Goal: Information Seeking & Learning: Learn about a topic

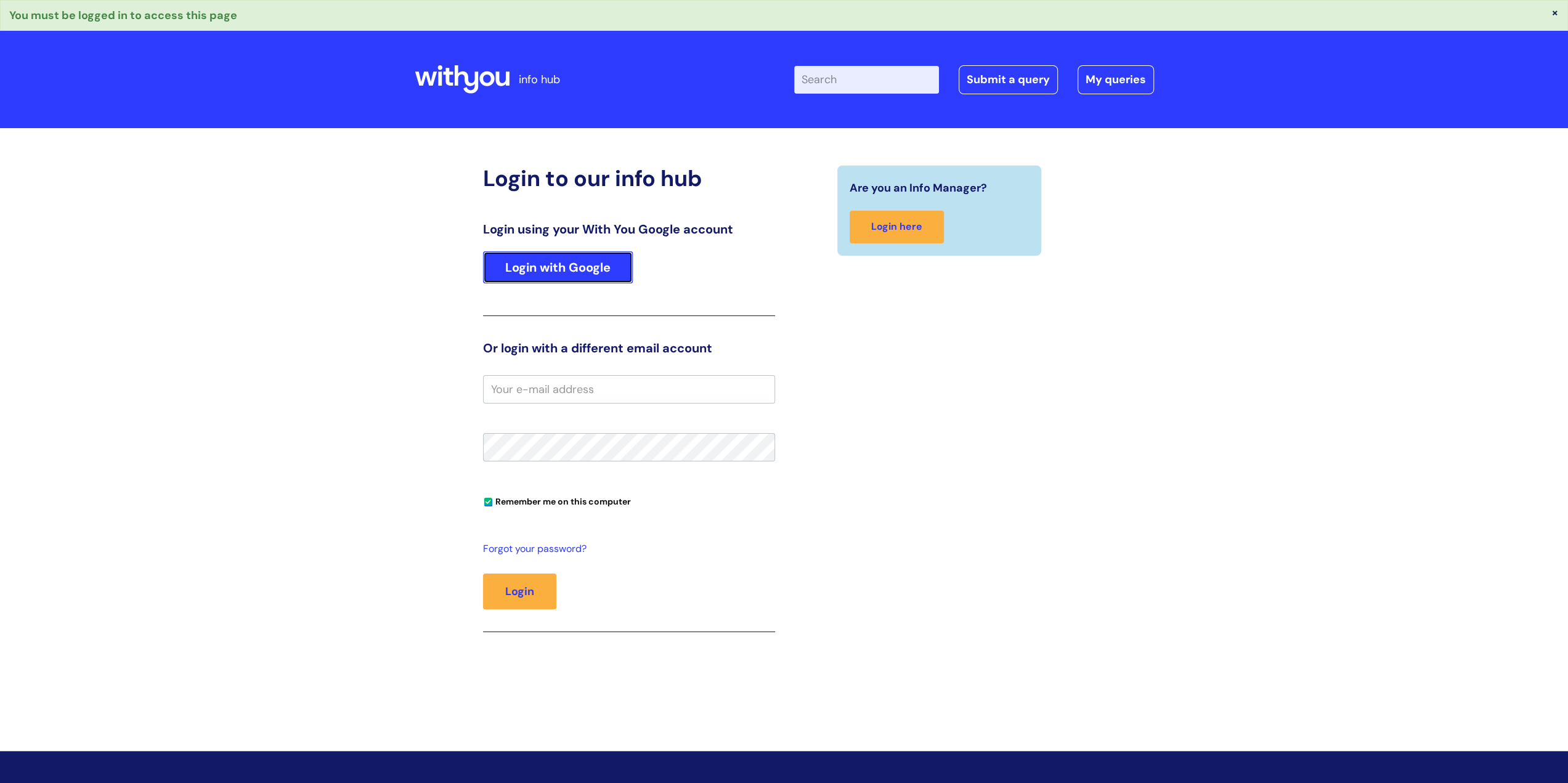
click at [538, 262] on link "Login with Google" at bounding box center [557, 267] width 149 height 32
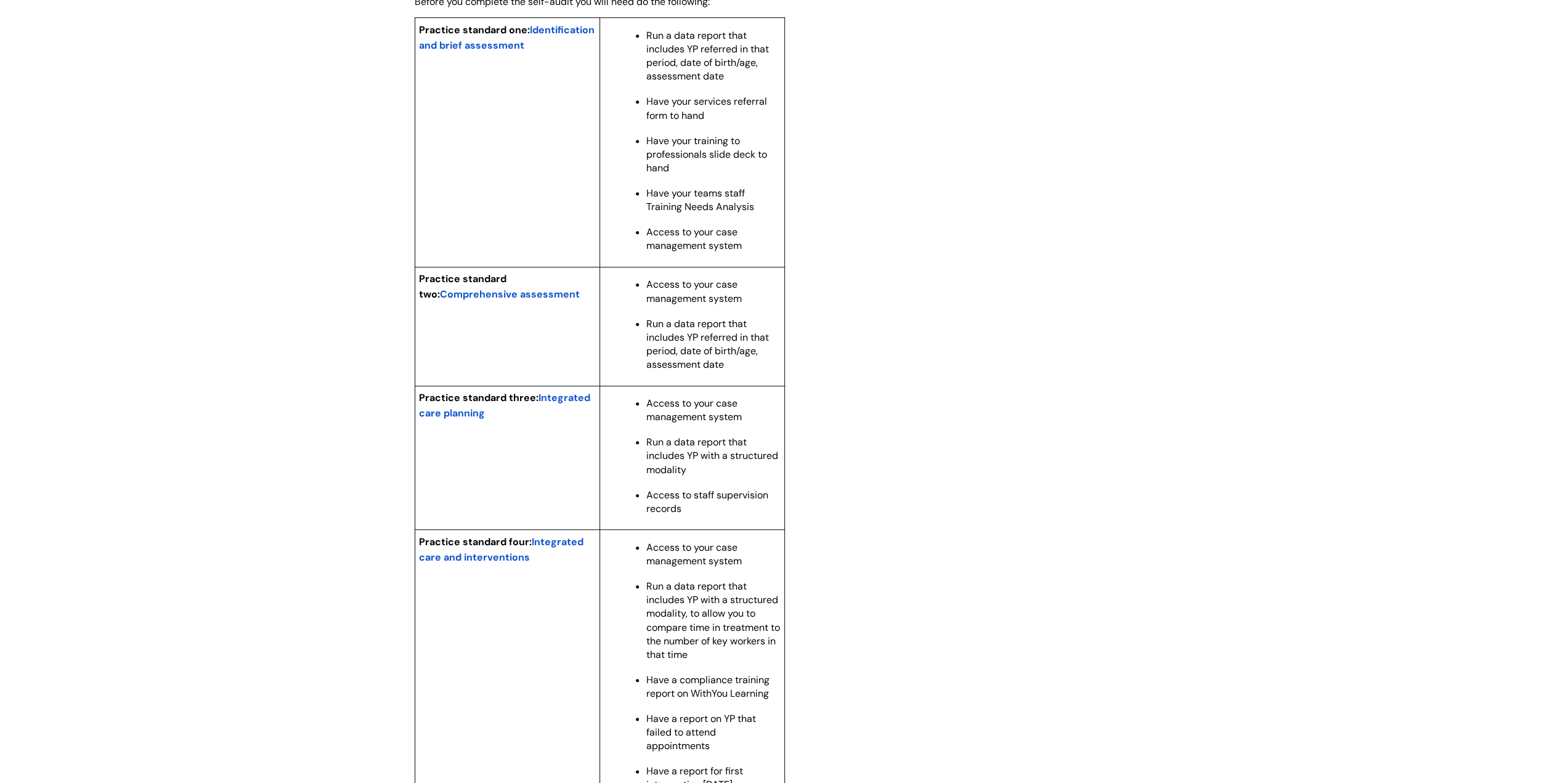
scroll to position [1047, 0]
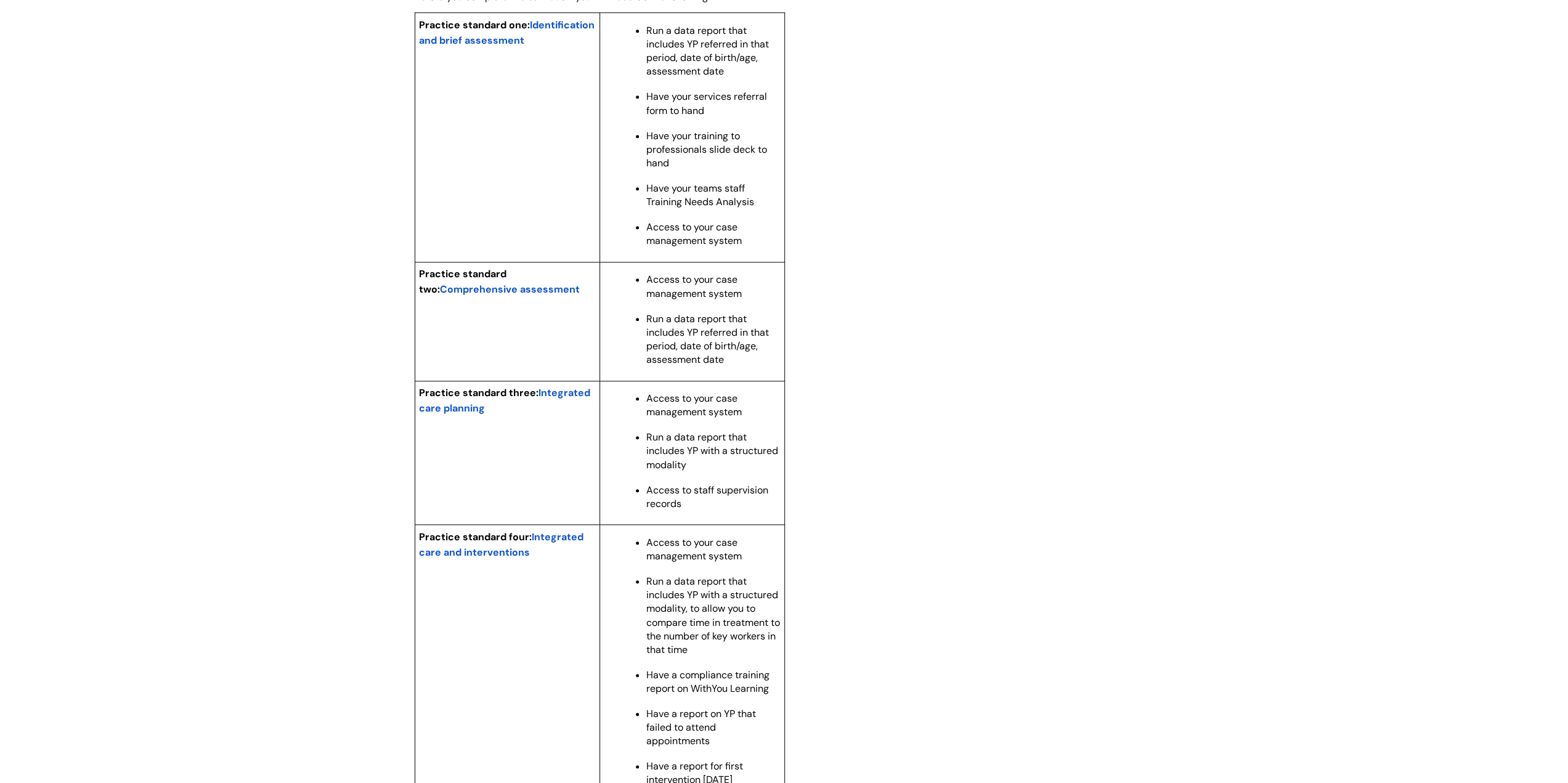
click at [569, 411] on span "Integrated care planning" at bounding box center [505, 400] width 171 height 28
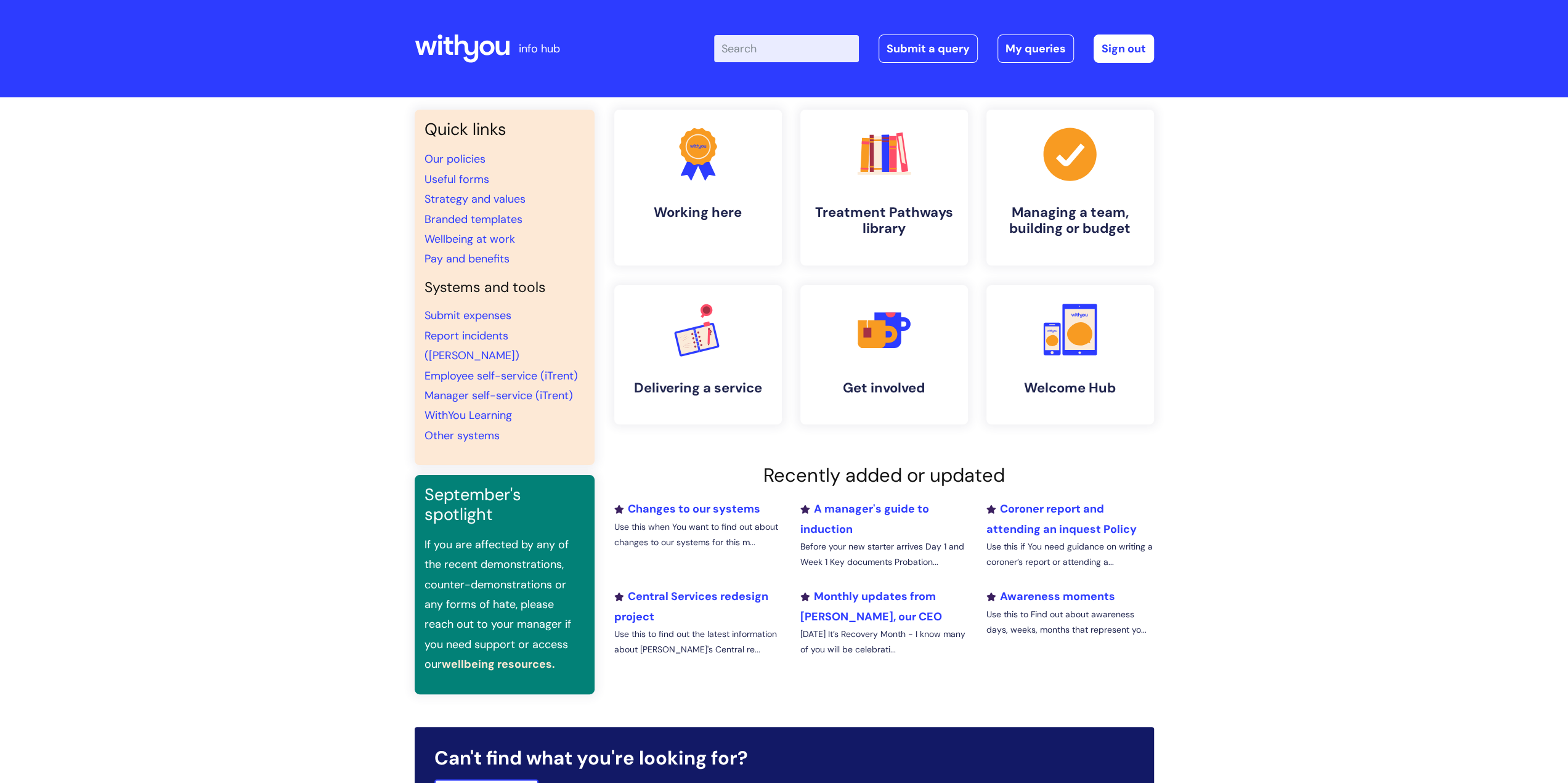
click at [772, 47] on input "Enter your search term here..." at bounding box center [786, 49] width 144 height 27
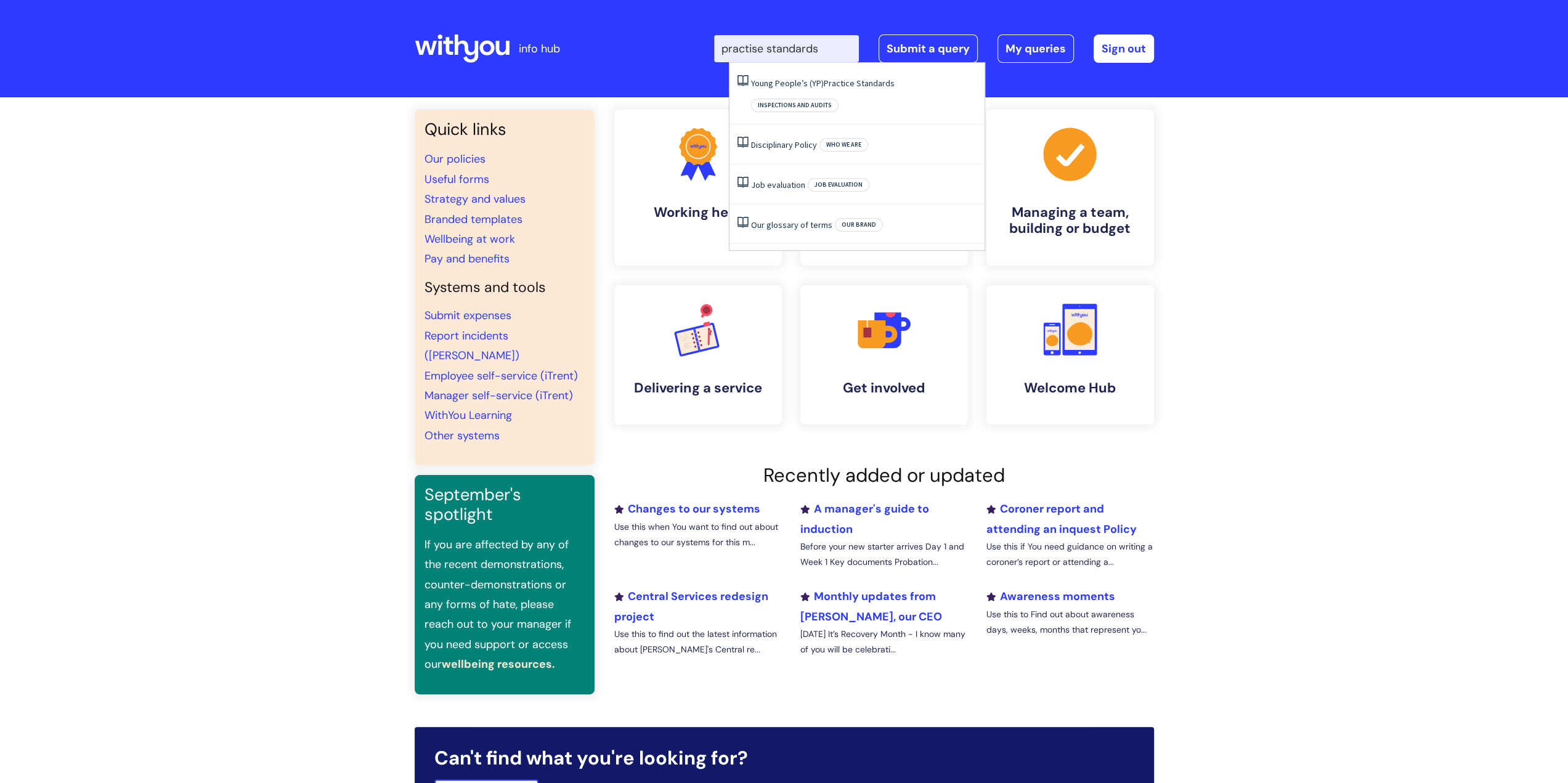
type input "practise standards"
click button "Search" at bounding box center [0, 0] width 0 height 0
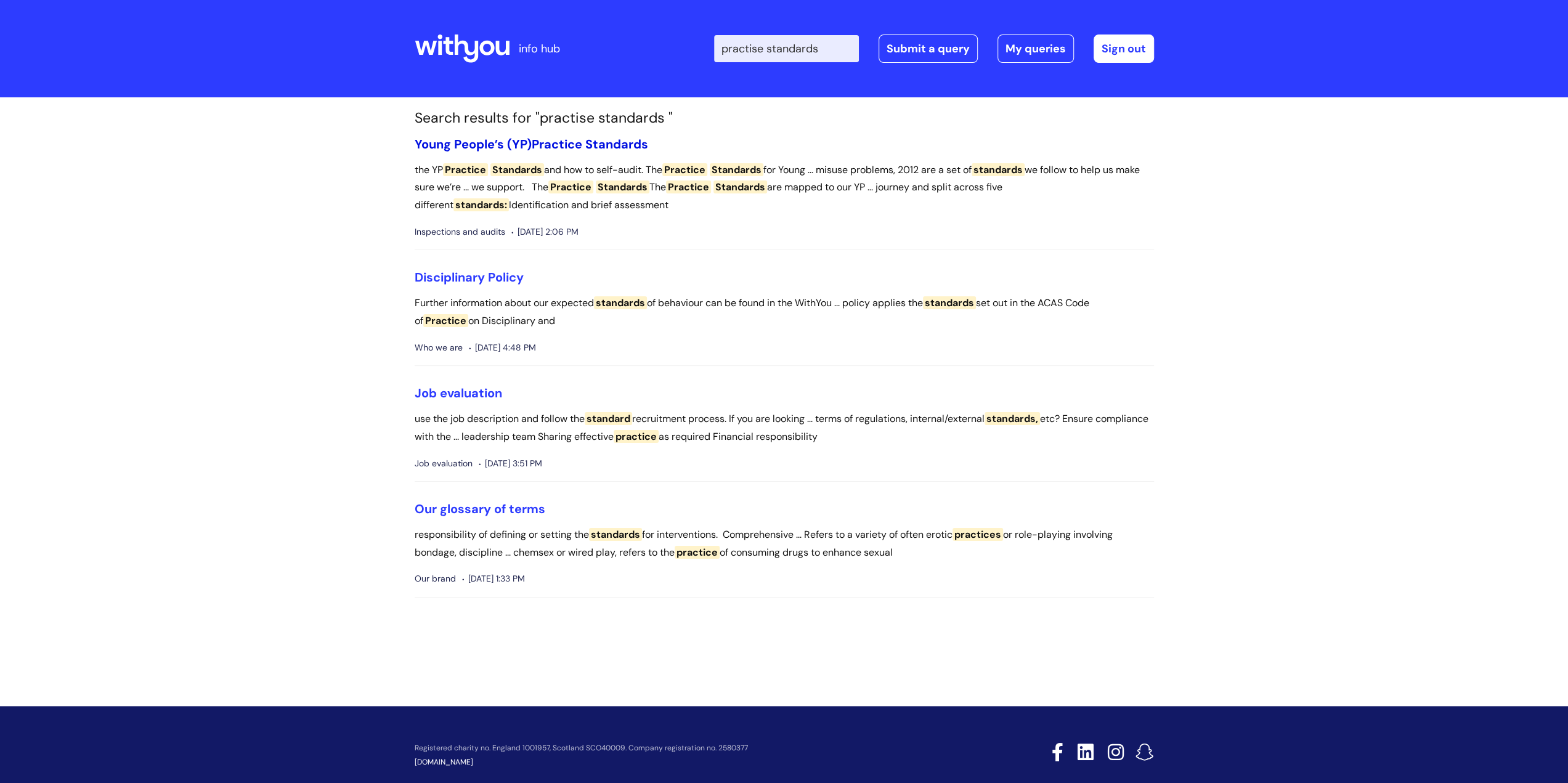
click at [625, 147] on span "Standards" at bounding box center [617, 144] width 63 height 16
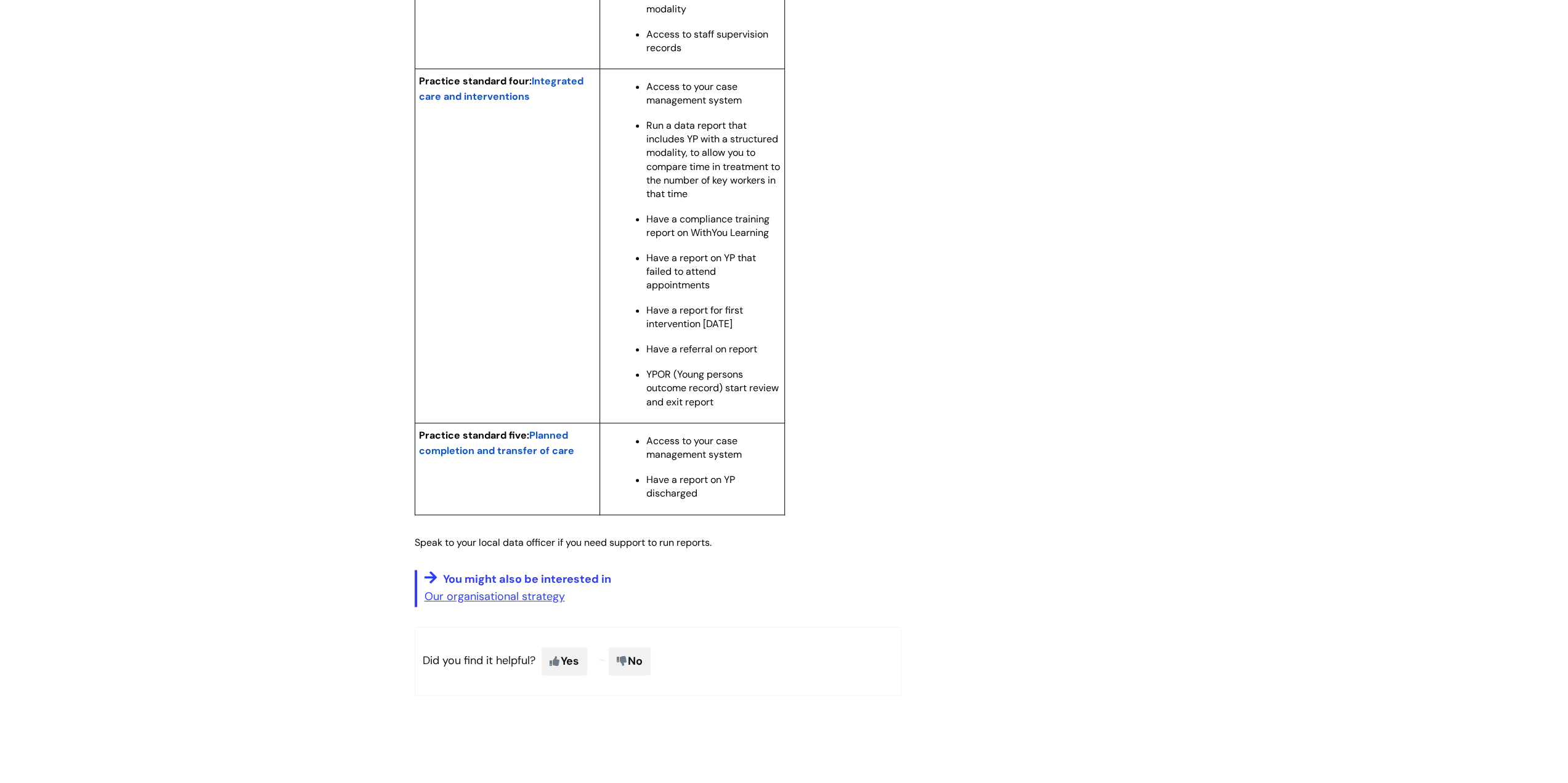
scroll to position [1355, 0]
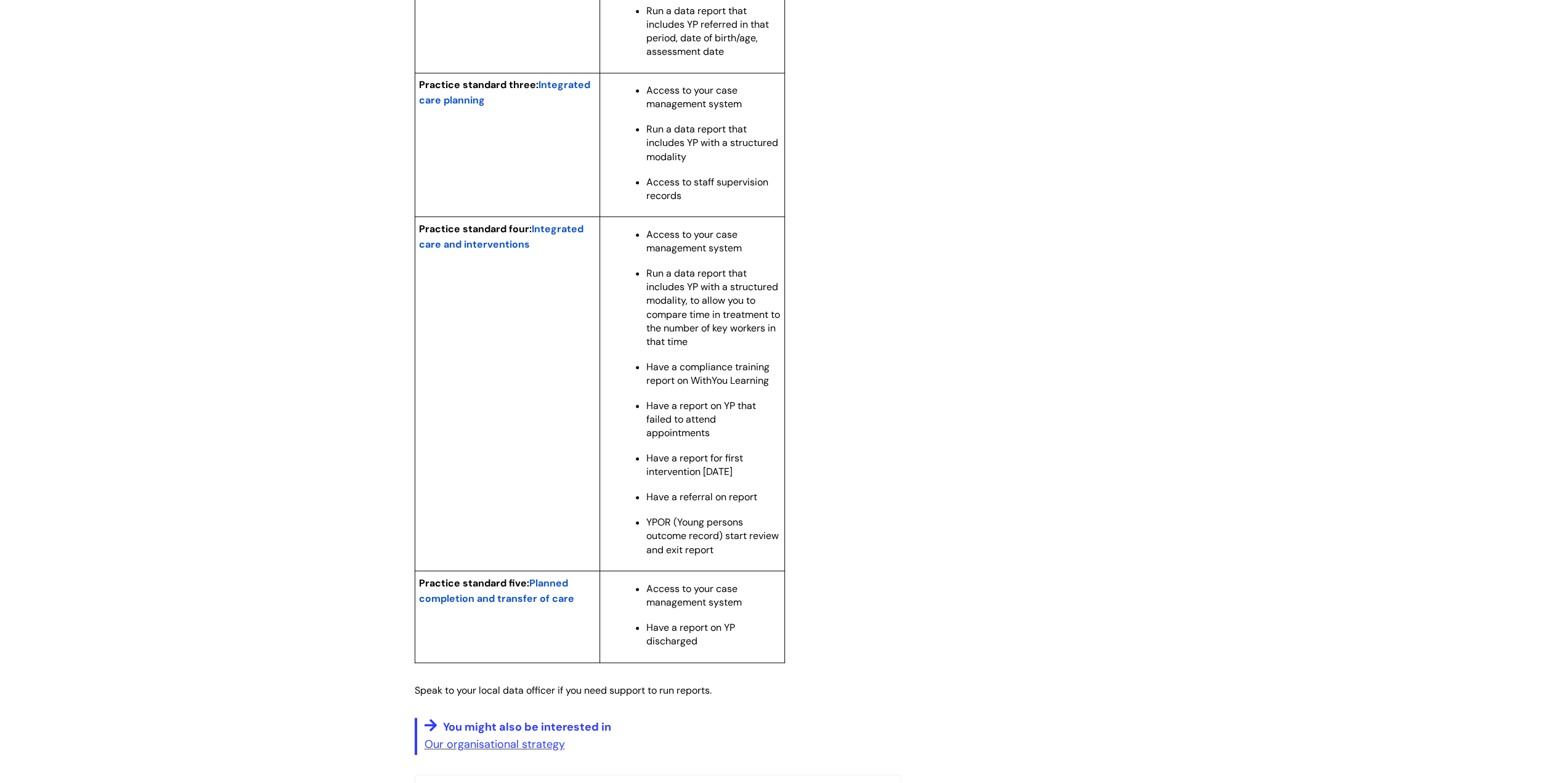
click at [554, 242] on span "Integrated care and interventions" at bounding box center [501, 237] width 164 height 28
